Goal: Navigation & Orientation: Find specific page/section

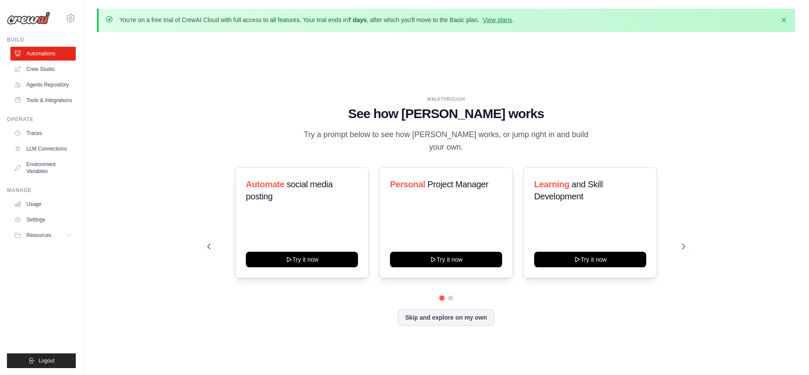
click at [617, 92] on div "WALKTHROUGH See how CrewAI works Try a prompt below to see how CrewAI works, or…" at bounding box center [446, 218] width 698 height 358
click at [783, 19] on icon "button" at bounding box center [784, 19] width 4 height 4
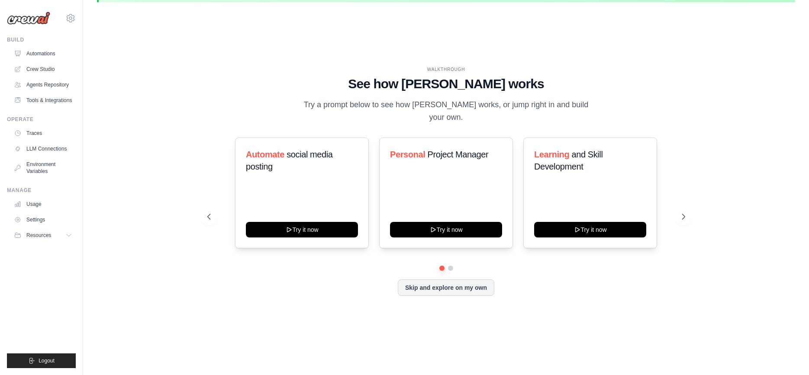
click at [50, 13] on div "[EMAIL_ADDRESS][DOMAIN_NAME] Settings" at bounding box center [41, 14] width 69 height 28
click at [75, 21] on icon at bounding box center [70, 18] width 10 height 10
click at [466, 282] on button "Skip and explore on my own" at bounding box center [446, 287] width 97 height 16
